Goal: Task Accomplishment & Management: Use online tool/utility

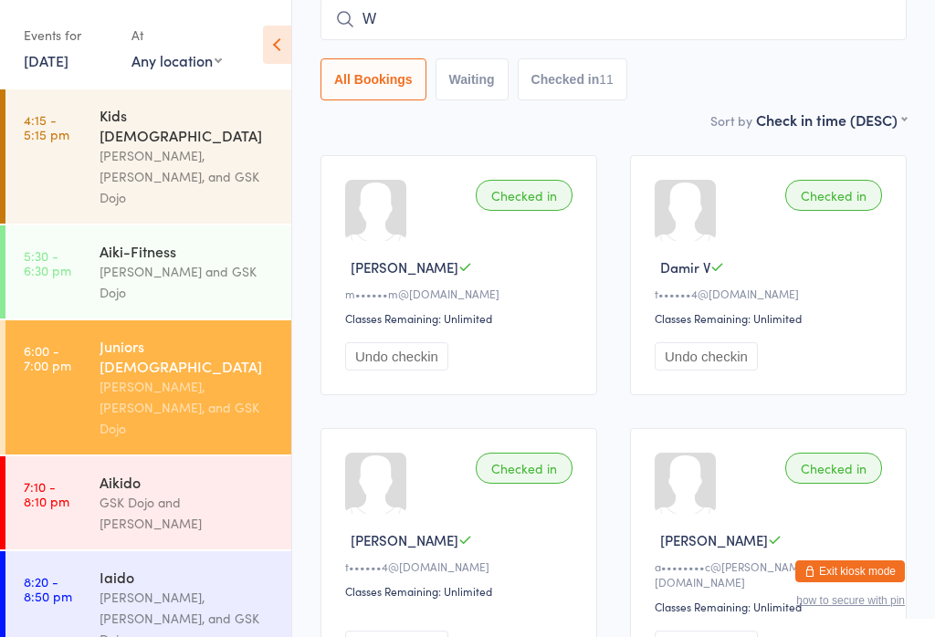
type input "Wi"
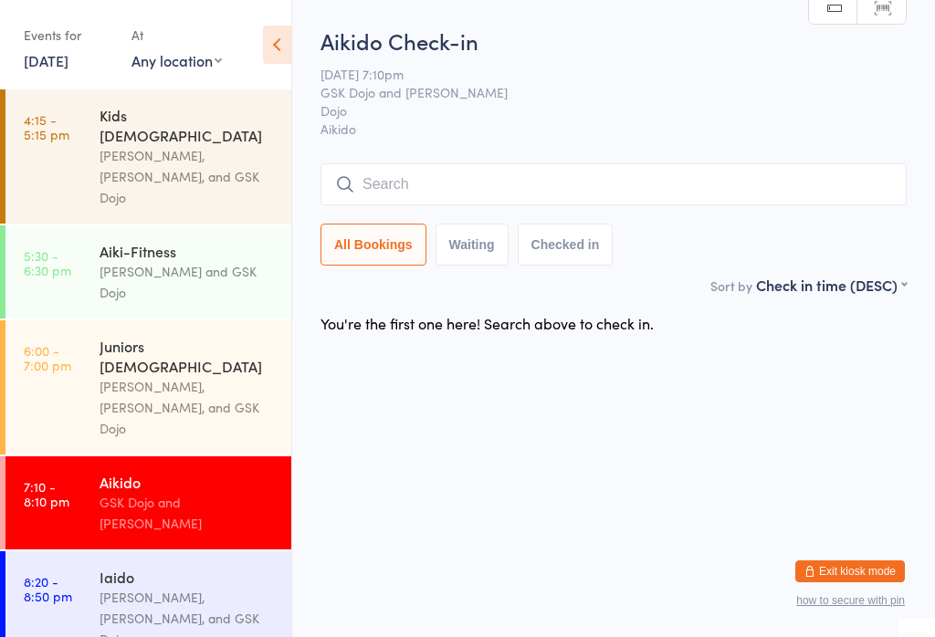
click at [165, 376] on div "[PERSON_NAME], [PERSON_NAME], and GSK Dojo" at bounding box center [187, 407] width 176 height 63
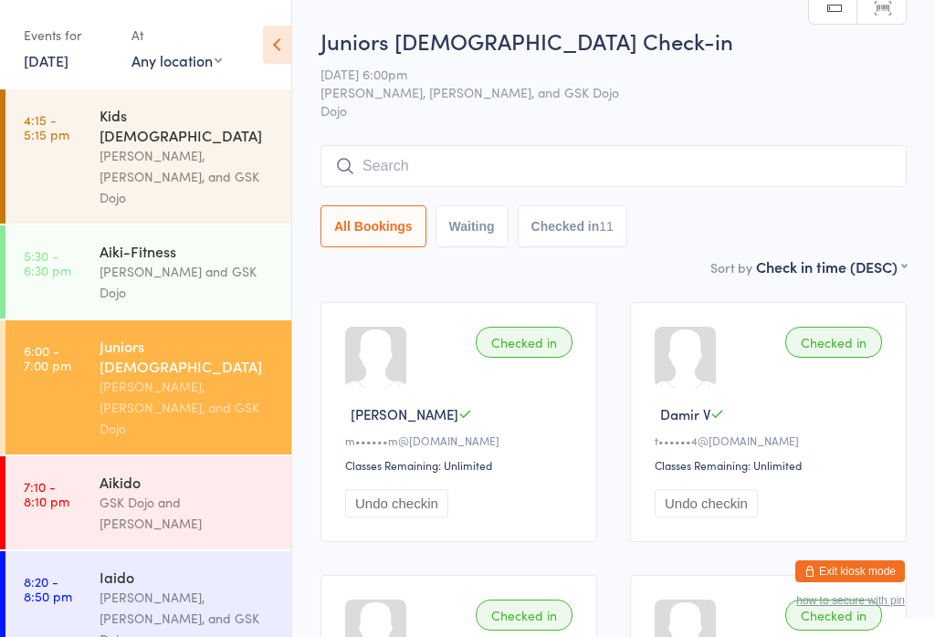
click at [543, 162] on input "search" at bounding box center [613, 166] width 586 height 42
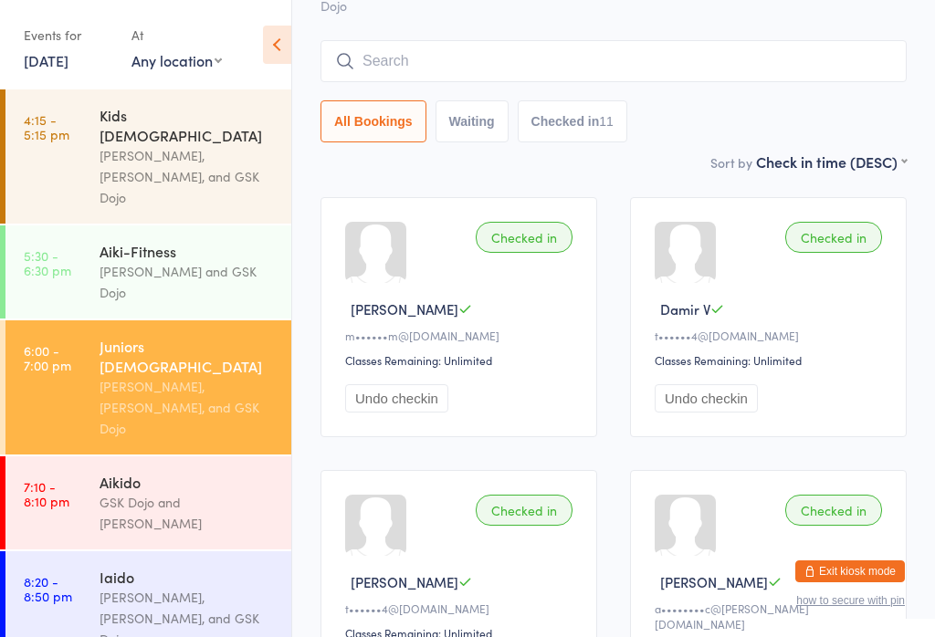
scroll to position [147, 0]
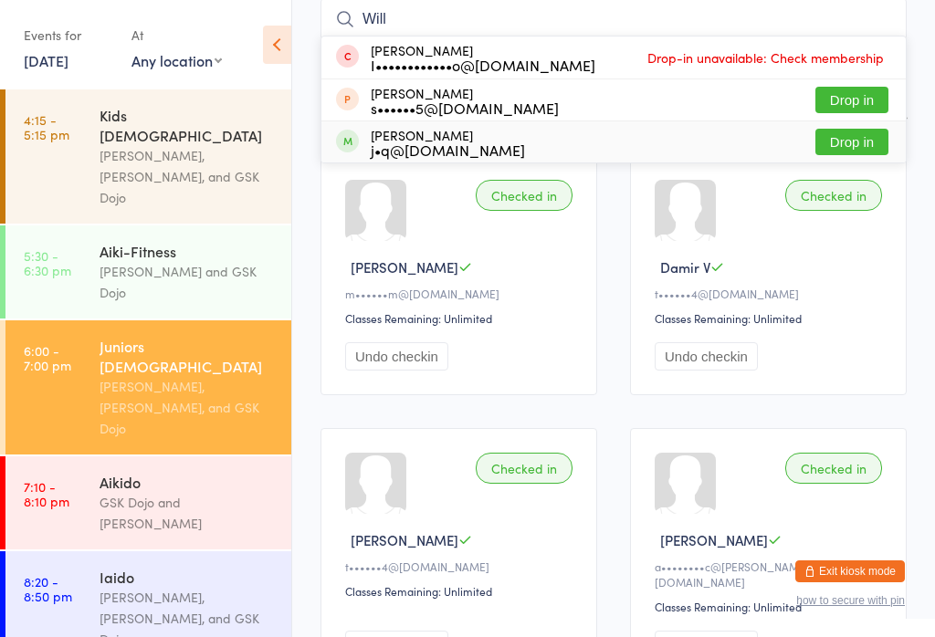
type input "Will"
click at [451, 142] on div "j•q@[DOMAIN_NAME]" at bounding box center [448, 149] width 154 height 15
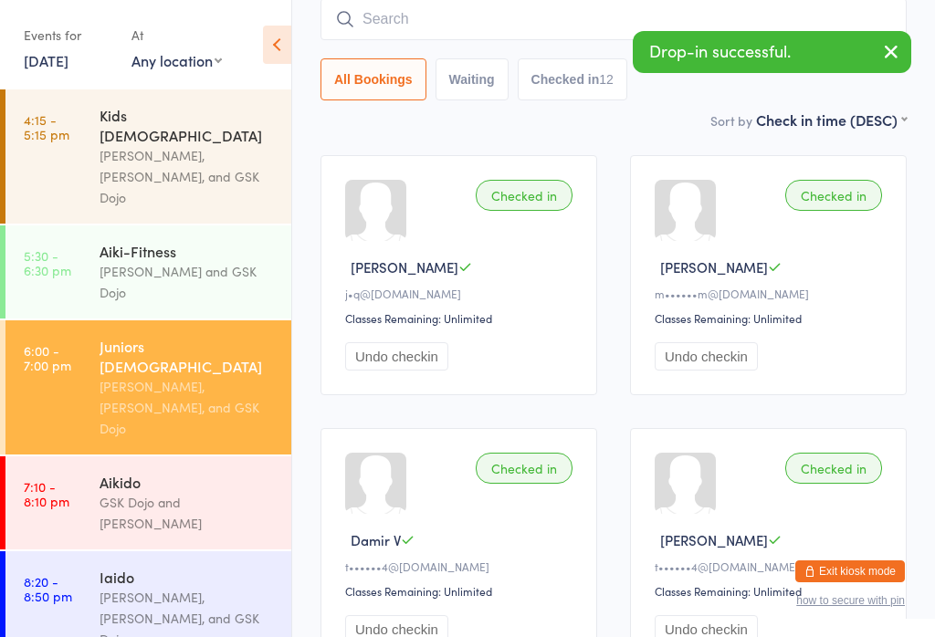
click at [435, 15] on input "search" at bounding box center [613, 19] width 586 height 42
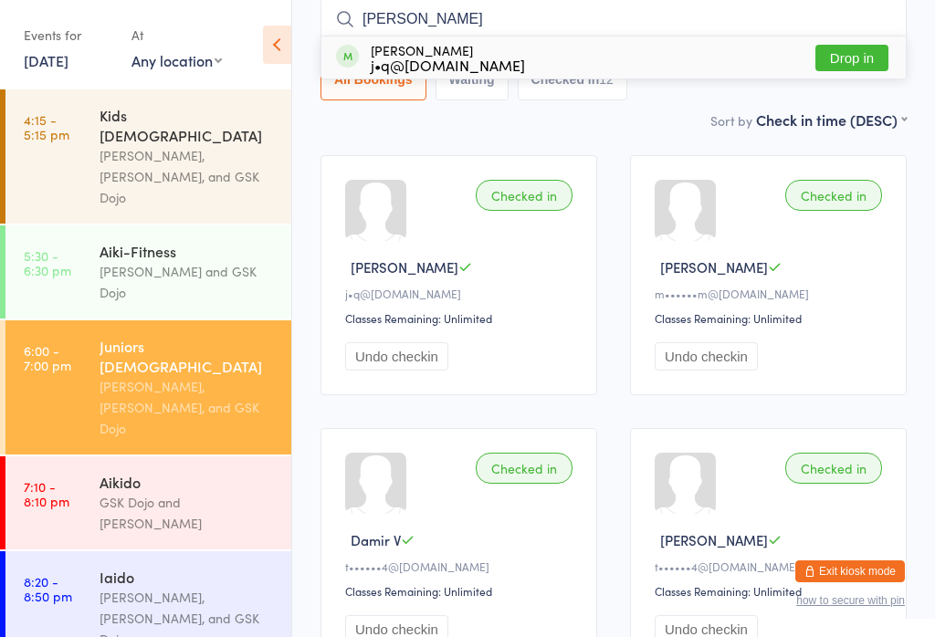
type input "[PERSON_NAME]"
click at [528, 49] on div "[PERSON_NAME] j•q@[DOMAIN_NAME] Drop in" at bounding box center [613, 58] width 584 height 42
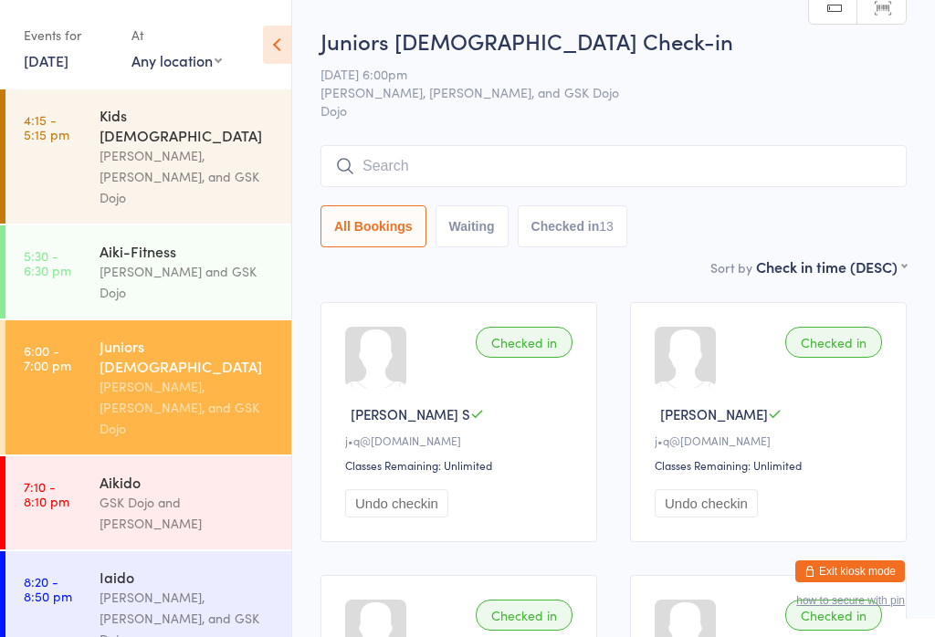
scroll to position [0, 0]
click at [477, 159] on input "search" at bounding box center [613, 166] width 586 height 42
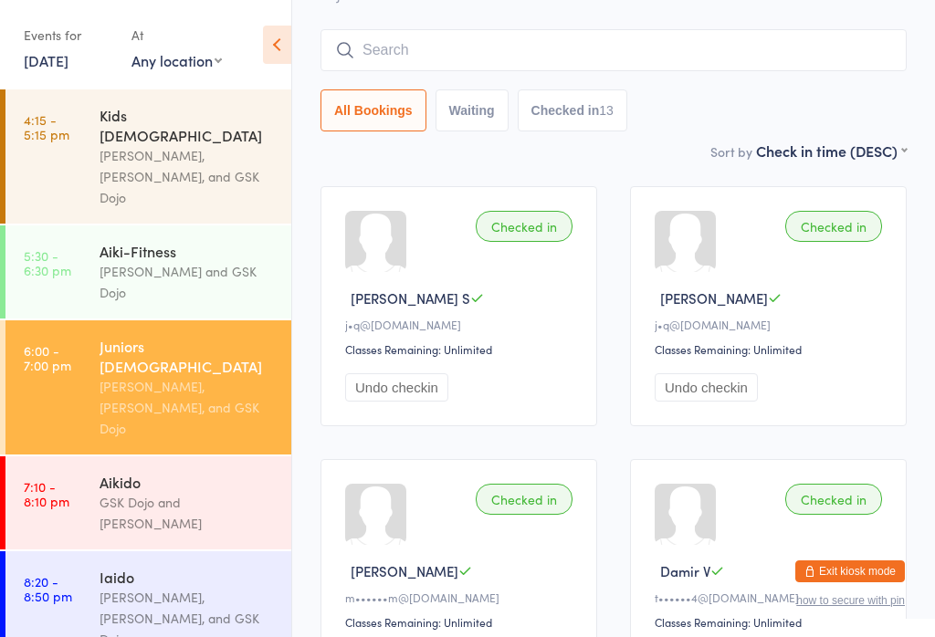
scroll to position [147, 0]
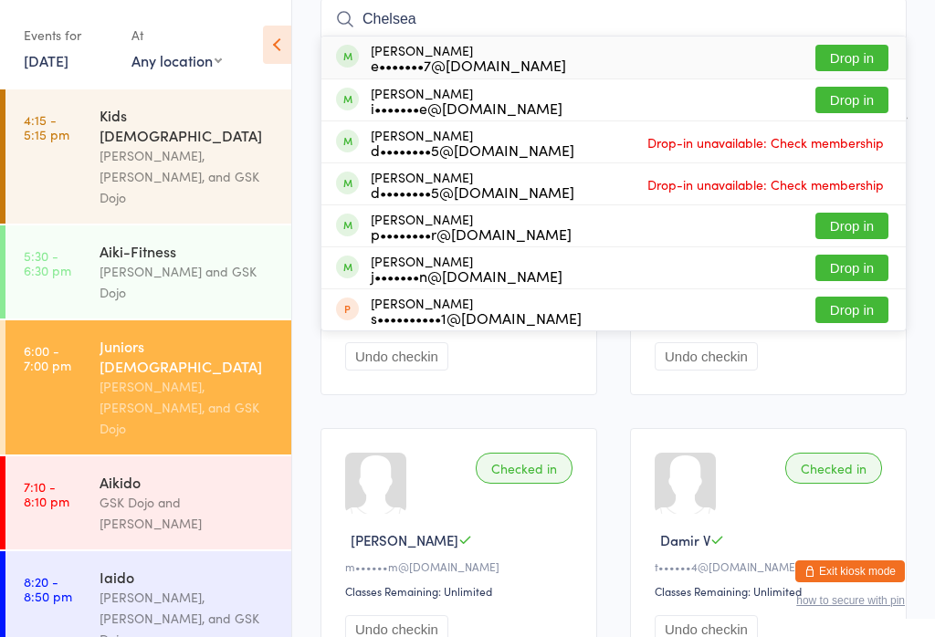
type input "Chelsea"
click at [597, 49] on div "[PERSON_NAME] e•••••••7@[DOMAIN_NAME] Drop in" at bounding box center [613, 58] width 584 height 42
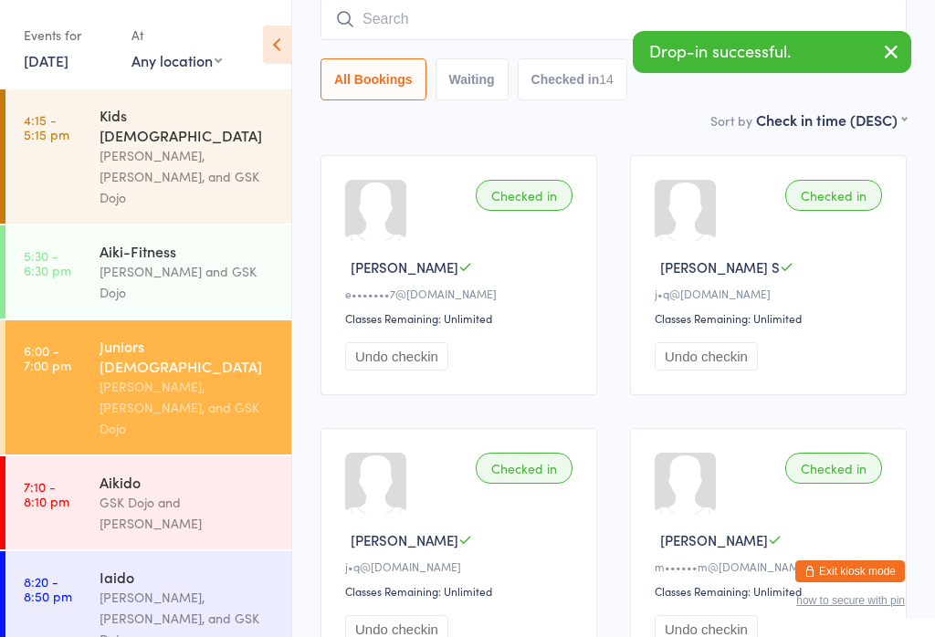
click at [141, 472] on div "Aikido" at bounding box center [187, 482] width 176 height 20
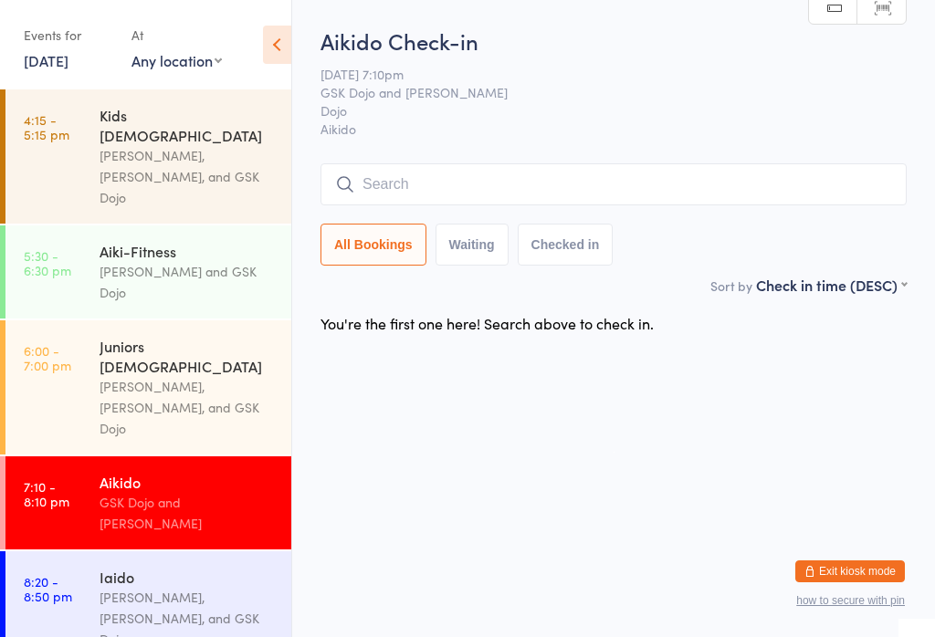
click at [445, 193] on input "search" at bounding box center [613, 184] width 586 height 42
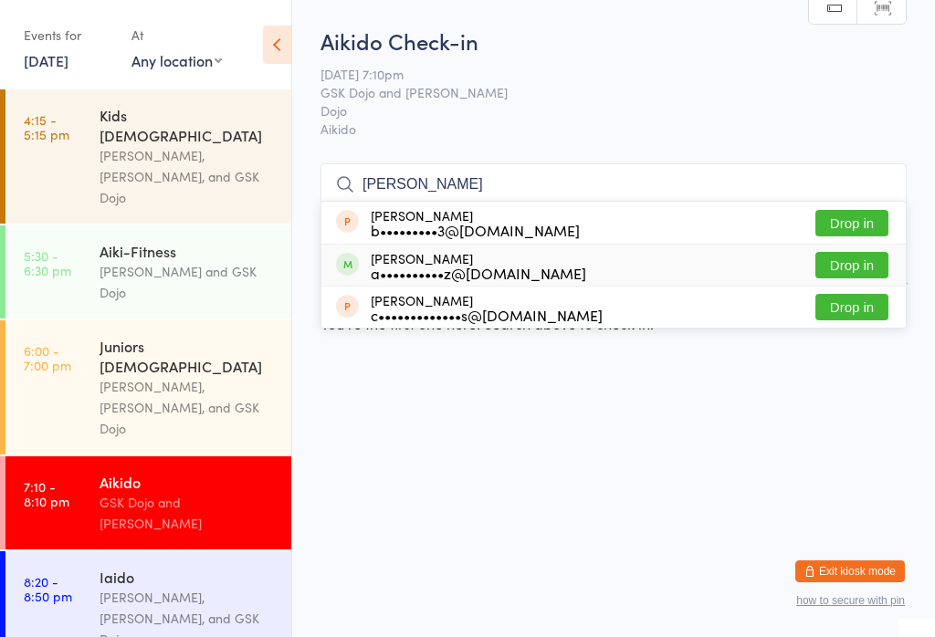
type input "[PERSON_NAME]"
click at [463, 251] on div "[PERSON_NAME] a••••••••••z@[DOMAIN_NAME]" at bounding box center [478, 265] width 215 height 29
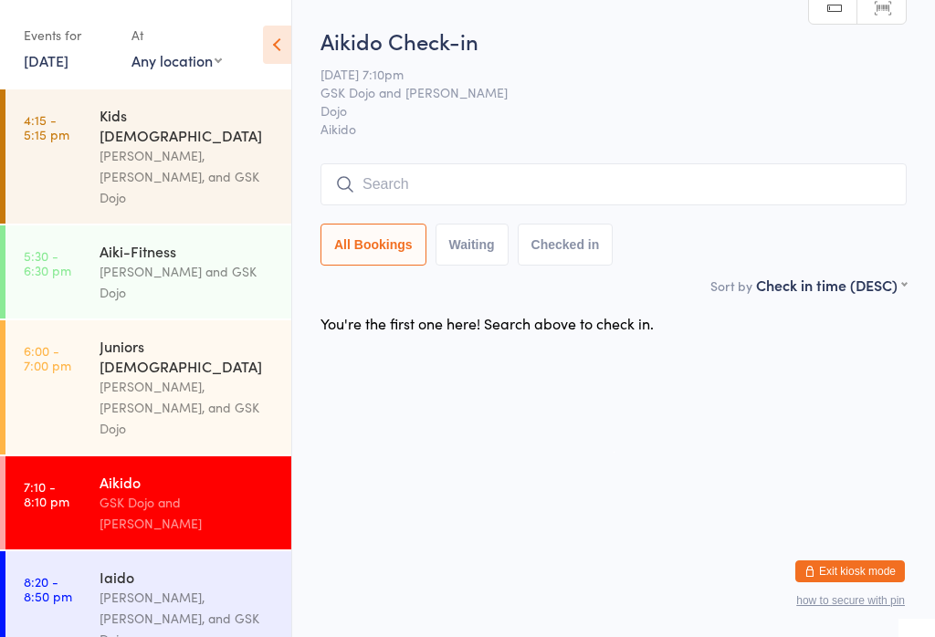
scroll to position [0, 0]
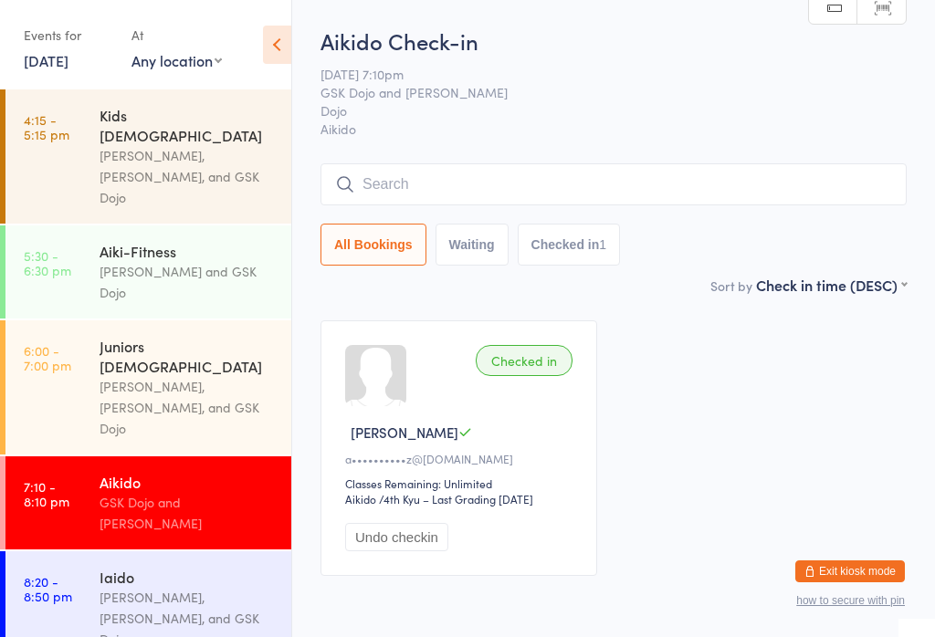
click at [396, 183] on input "search" at bounding box center [613, 184] width 586 height 42
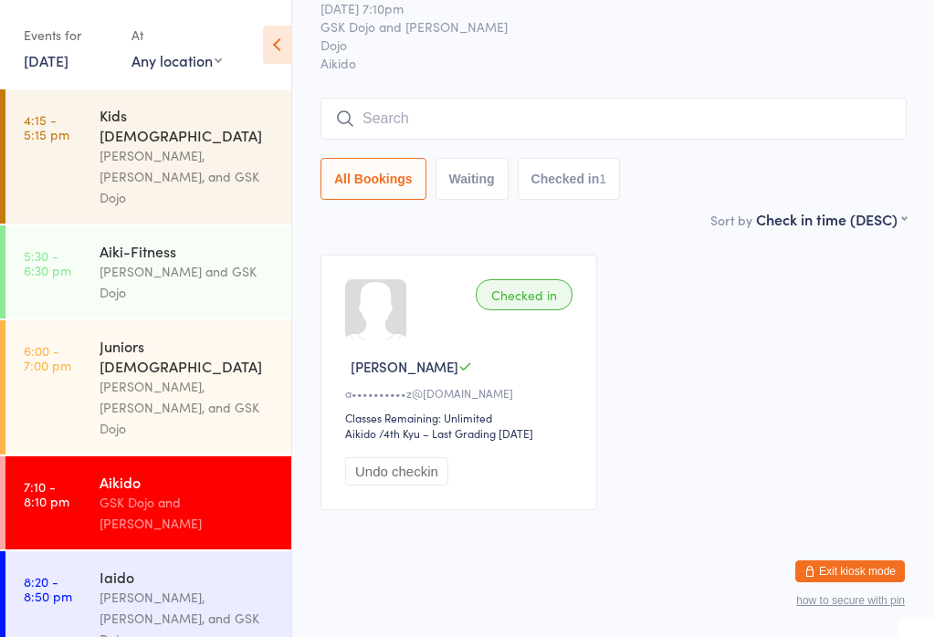
scroll to position [165, 0]
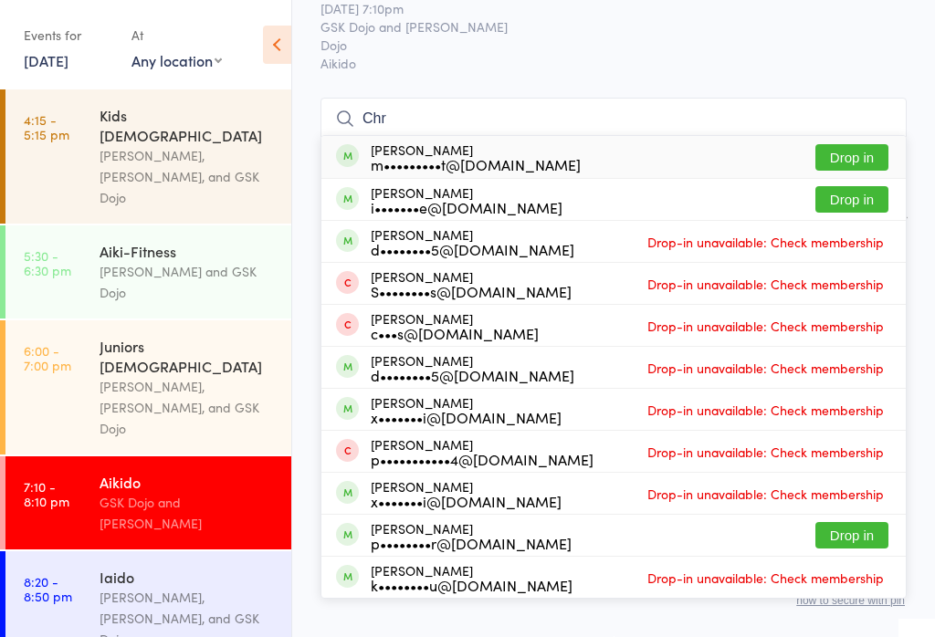
type input "Chr"
click at [419, 157] on div "m•••••••••t@[DOMAIN_NAME]" at bounding box center [476, 164] width 210 height 15
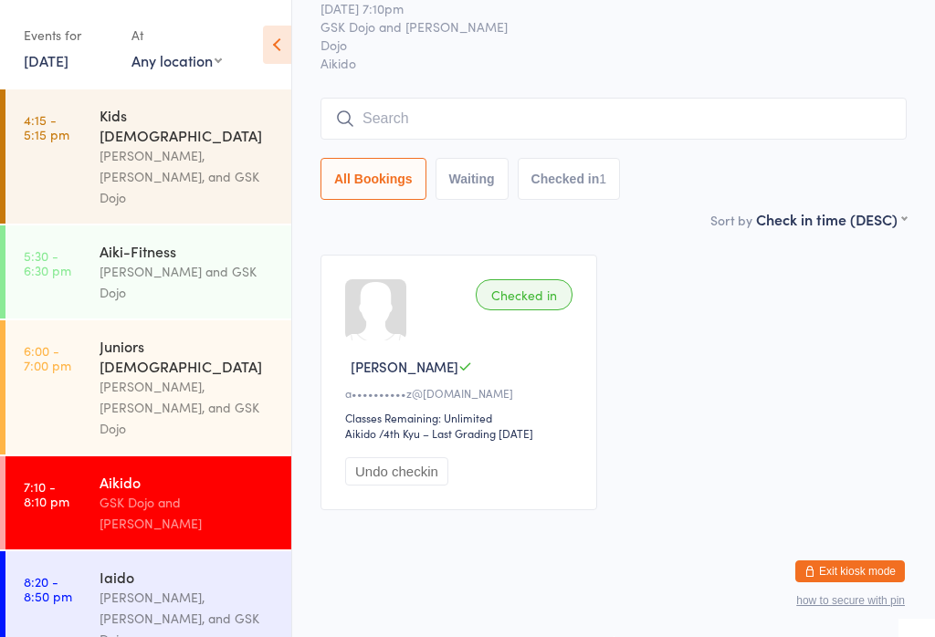
scroll to position [85, 0]
